Goal: Task Accomplishment & Management: Use online tool/utility

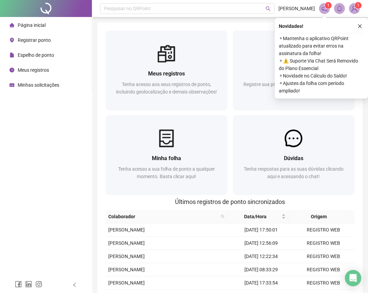
click at [359, 24] on icon "close" at bounding box center [360, 26] width 5 height 5
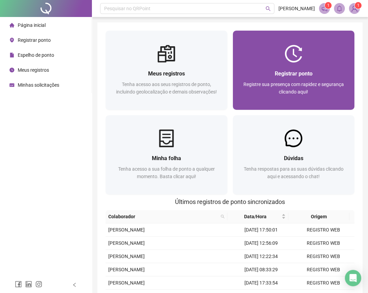
click at [344, 67] on div "Registrar ponto Registre sua presença com rapidez e segurança clicando aqui!" at bounding box center [294, 86] width 122 height 47
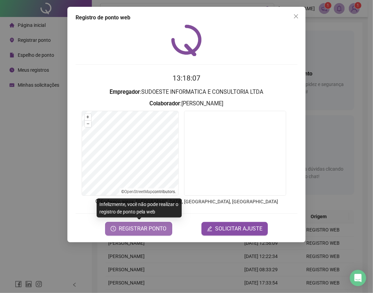
click at [135, 229] on span "REGISTRAR PONTO" at bounding box center [143, 229] width 48 height 8
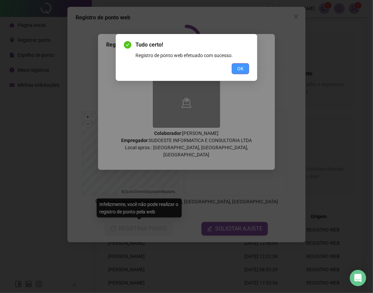
click at [248, 68] on button "OK" at bounding box center [240, 68] width 17 height 11
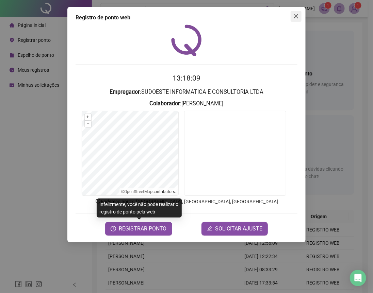
click at [299, 12] on button "Close" at bounding box center [296, 16] width 11 height 11
